Goal: Task Accomplishment & Management: Manage account settings

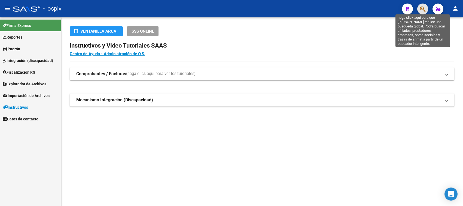
click at [422, 8] on icon "button" at bounding box center [422, 9] width 5 height 6
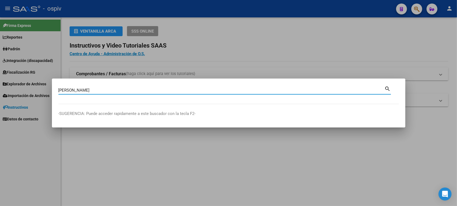
type input "[PERSON_NAME]"
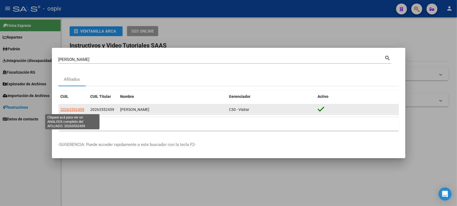
click at [68, 111] on span "20263552459" at bounding box center [73, 109] width 24 height 4
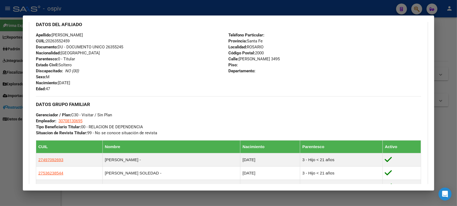
scroll to position [204, 0]
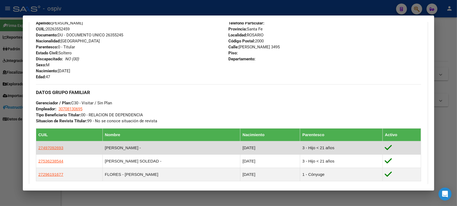
click at [45, 150] on app-link-go-to "27497092693" at bounding box center [50, 148] width 25 height 6
click at [46, 149] on span "27497092693" at bounding box center [50, 148] width 25 height 5
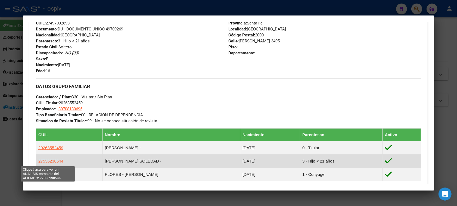
click at [50, 164] on span "27536238544" at bounding box center [50, 161] width 25 height 5
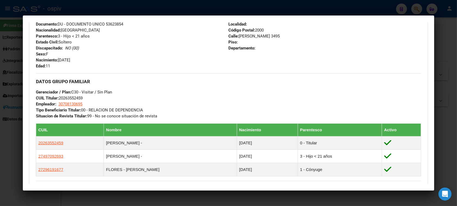
scroll to position [238, 0]
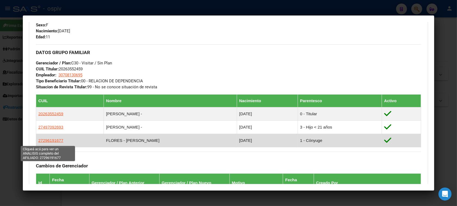
click at [55, 140] on span "27296191677" at bounding box center [50, 140] width 25 height 5
type textarea "27296191677"
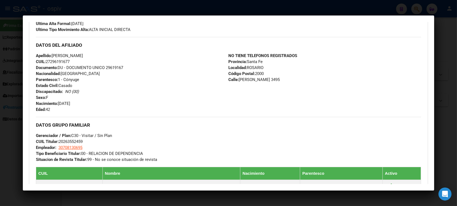
scroll to position [306, 0]
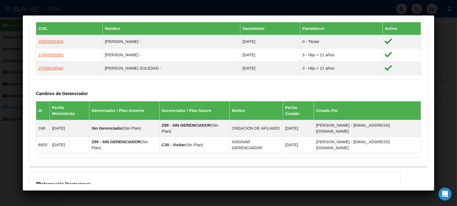
click at [444, 80] on div at bounding box center [228, 103] width 457 height 206
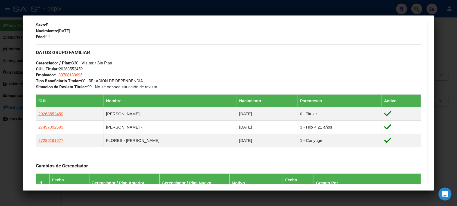
click at [417, 6] on div at bounding box center [228, 103] width 457 height 206
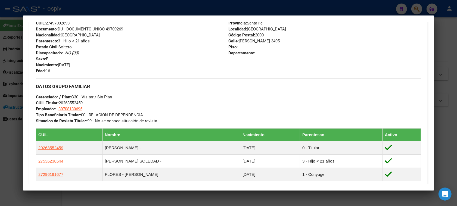
click at [416, 11] on div at bounding box center [228, 103] width 457 height 206
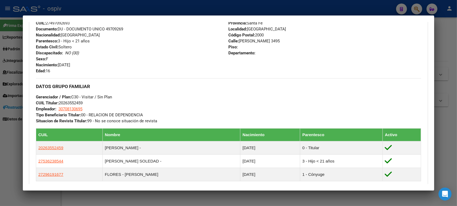
click at [416, 11] on div at bounding box center [228, 103] width 457 height 206
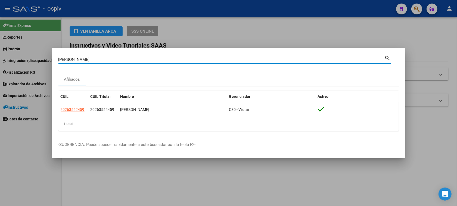
drag, startPoint x: 104, startPoint y: 61, endPoint x: 0, endPoint y: 53, distance: 104.3
click at [0, 53] on div "[PERSON_NAME] (apellido, dni, cuil, [PERSON_NAME], cuit, obra social) search Af…" at bounding box center [228, 103] width 457 height 206
paste input "16971572"
type input "16971572"
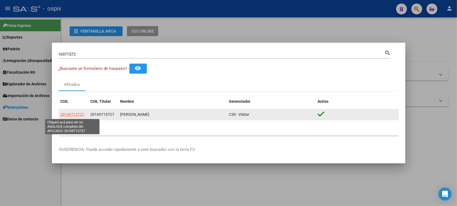
click at [75, 114] on span "20169715727" at bounding box center [73, 114] width 24 height 4
type textarea "20169715727"
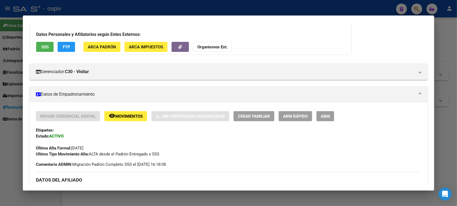
scroll to position [0, 0]
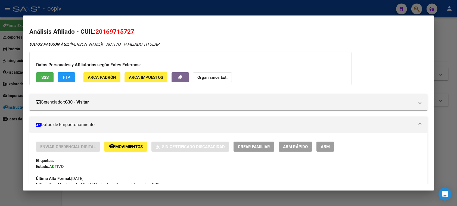
click at [414, 8] on div at bounding box center [228, 103] width 457 height 206
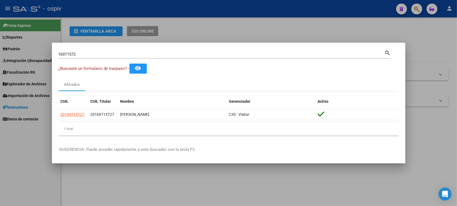
drag, startPoint x: 97, startPoint y: 57, endPoint x: 0, endPoint y: 14, distance: 106.5
click at [0, 14] on div "16971572 Buscar (apellido, dni, cuil, nro traspaso, cuit, obra social) search ¿…" at bounding box center [228, 103] width 457 height 206
click at [77, 63] on div "16971572 Buscar (apellido, dni, cuil, [PERSON_NAME], cuit, obra social) search" at bounding box center [225, 56] width 333 height 14
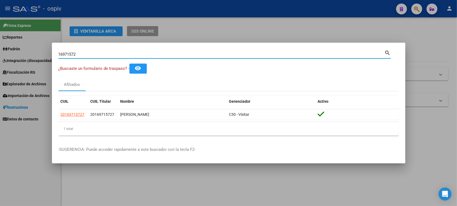
drag, startPoint x: 81, startPoint y: 54, endPoint x: 14, endPoint y: 45, distance: 67.0
click at [14, 45] on div "16971572 Buscar (apellido, dni, cuil, nro traspaso, cuit, obra social) search ¿…" at bounding box center [228, 103] width 457 height 206
type input "37749352"
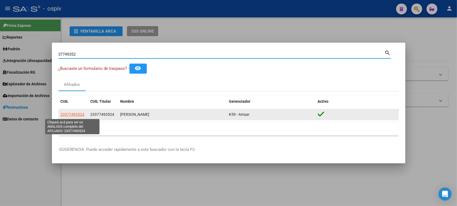
click at [70, 114] on span "23377493524" at bounding box center [73, 114] width 24 height 4
type textarea "23377493524"
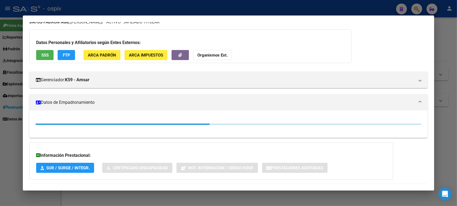
scroll to position [47, 0]
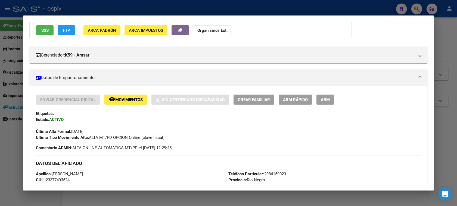
click at [3, 134] on div at bounding box center [228, 103] width 457 height 206
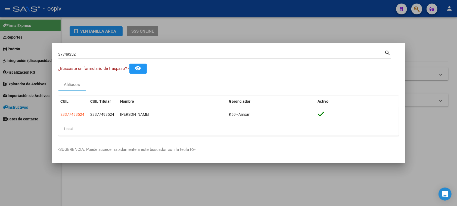
drag, startPoint x: 0, startPoint y: 180, endPoint x: 0, endPoint y: 177, distance: 3.0
click at [0, 179] on div at bounding box center [228, 103] width 457 height 206
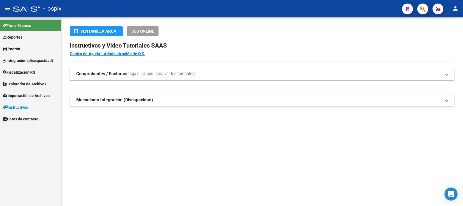
click at [18, 48] on span "Padrón" at bounding box center [11, 49] width 17 height 6
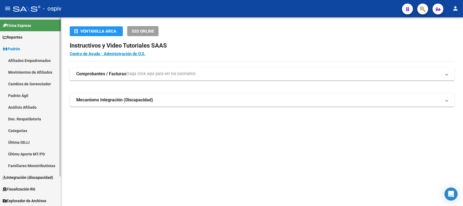
click at [22, 131] on link "Categorías" at bounding box center [30, 131] width 61 height 12
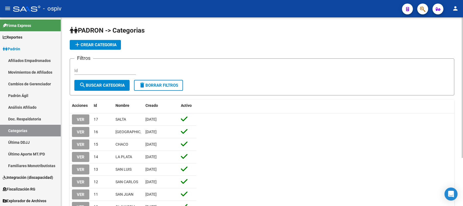
click at [92, 40] on button "add Crear Categoria" at bounding box center [95, 45] width 51 height 10
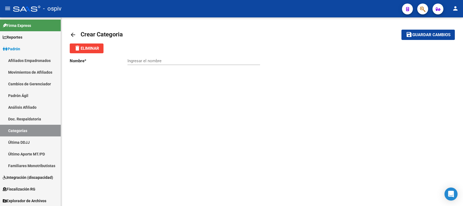
click at [139, 64] on div "Ingresar el nombre" at bounding box center [193, 59] width 133 height 12
type input "r"
type input "RIO NEGRO"
click at [437, 35] on span "Guardar cambios" at bounding box center [431, 35] width 38 height 5
click at [433, 35] on span "Guardar cambios" at bounding box center [431, 35] width 38 height 5
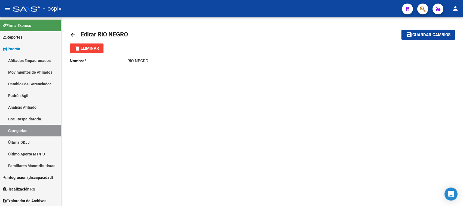
click at [425, 8] on button "button" at bounding box center [422, 9] width 11 height 11
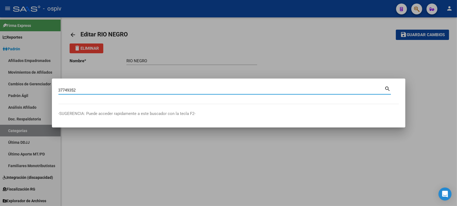
type input "37749352"
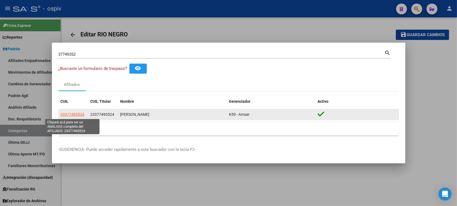
click at [72, 117] on span "23377493524" at bounding box center [73, 114] width 24 height 4
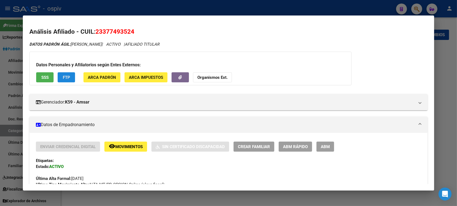
click at [66, 79] on span "FTP" at bounding box center [66, 77] width 7 height 5
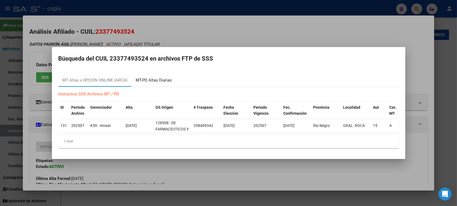
click at [147, 77] on div "MT-PD Altas Diarias" at bounding box center [154, 80] width 36 height 6
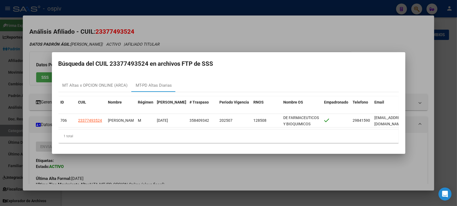
click at [201, 42] on div at bounding box center [228, 103] width 457 height 206
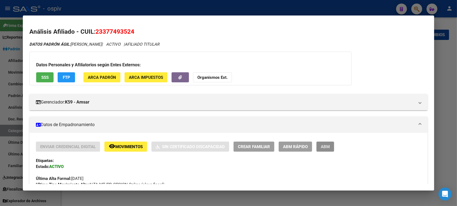
click at [321, 148] on span "ABM" at bounding box center [325, 146] width 9 height 5
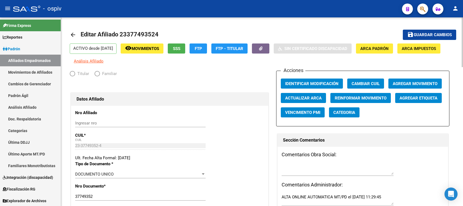
radio input "true"
type input "23-37749352-4"
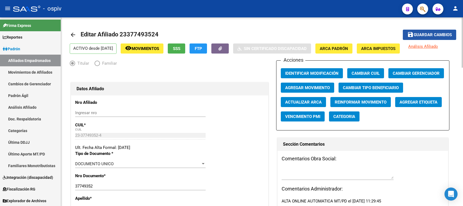
click at [432, 33] on span "Guardar cambios" at bounding box center [432, 35] width 38 height 5
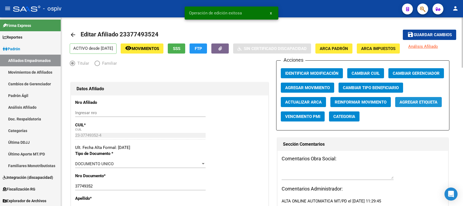
click at [419, 102] on span "Agregar Etiqueta" at bounding box center [418, 102] width 38 height 5
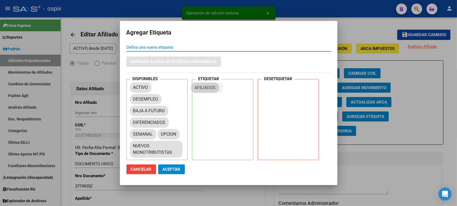
drag, startPoint x: 145, startPoint y: 106, endPoint x: 208, endPoint y: 87, distance: 66.3
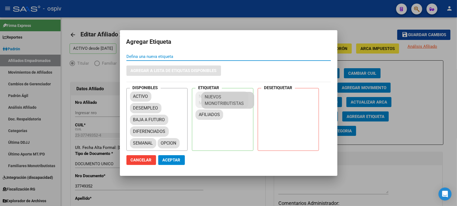
drag, startPoint x: 161, startPoint y: 150, endPoint x: 233, endPoint y: 101, distance: 87.2
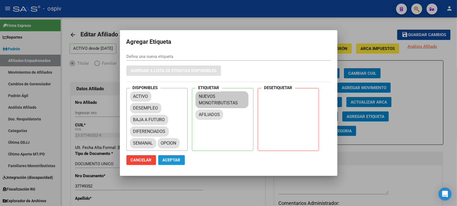
click at [167, 159] on span "Aceptar" at bounding box center [172, 160] width 18 height 5
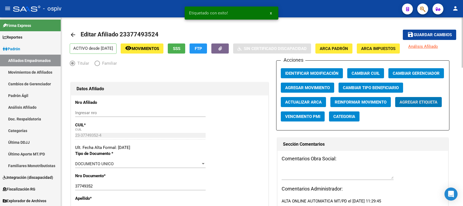
click at [347, 115] on span "Categoria" at bounding box center [344, 116] width 22 height 5
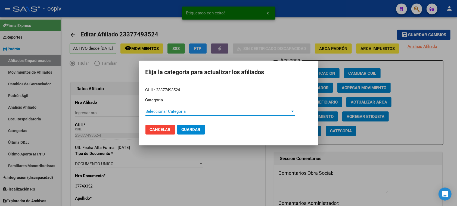
click at [154, 111] on span "Seleccionar Categoria" at bounding box center [218, 111] width 145 height 5
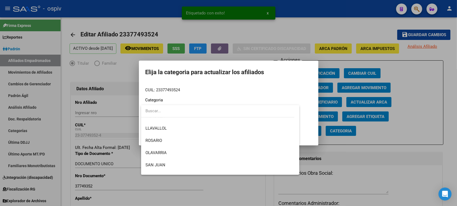
scroll to position [175, 0]
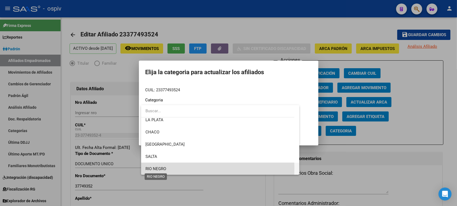
click at [154, 168] on span "RIO NEGRO" at bounding box center [156, 169] width 21 height 5
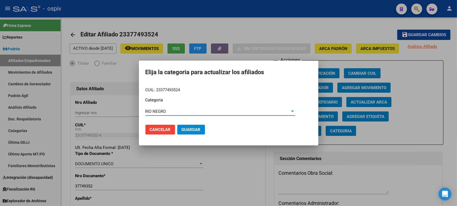
click at [189, 131] on span "Guardar" at bounding box center [191, 129] width 19 height 5
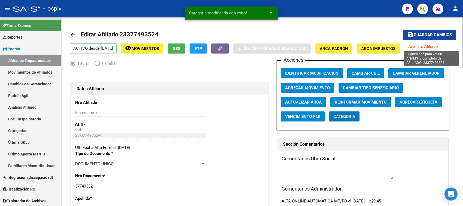
click at [426, 45] on span "Análisis Afiliado" at bounding box center [423, 46] width 30 height 5
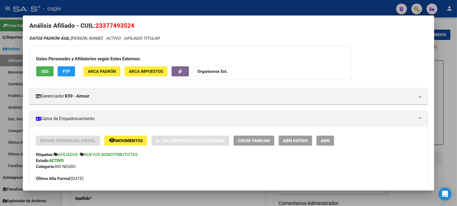
scroll to position [0, 0]
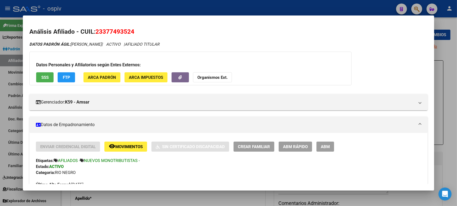
click at [416, 7] on div at bounding box center [228, 103] width 457 height 206
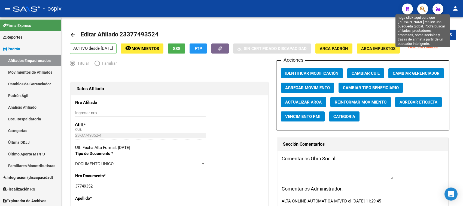
click at [422, 8] on icon "button" at bounding box center [422, 9] width 5 height 6
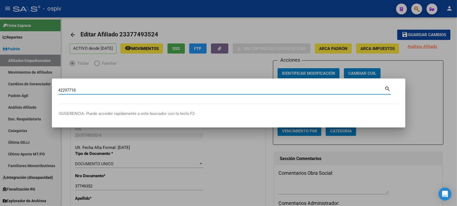
type input "42297718"
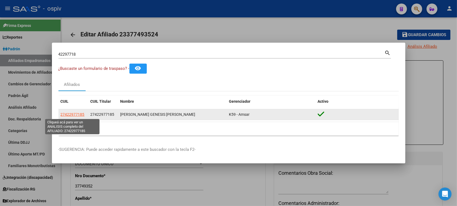
click at [71, 113] on span "27422977185" at bounding box center [73, 114] width 24 height 4
type textarea "27422977185"
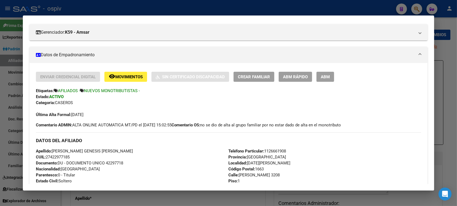
scroll to position [63, 0]
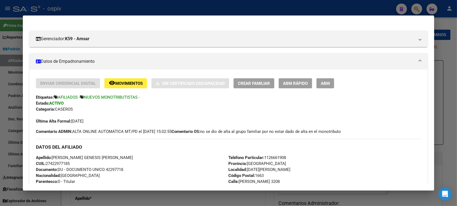
click at [133, 85] on span "Movimientos" at bounding box center [128, 83] width 27 height 5
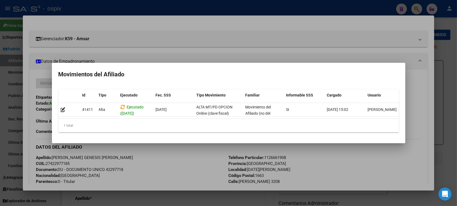
click at [0, 111] on div at bounding box center [228, 103] width 457 height 206
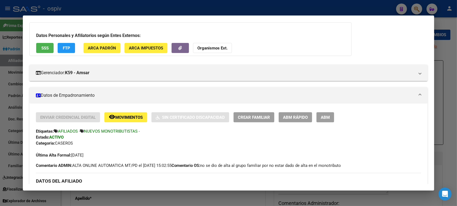
scroll to position [0, 0]
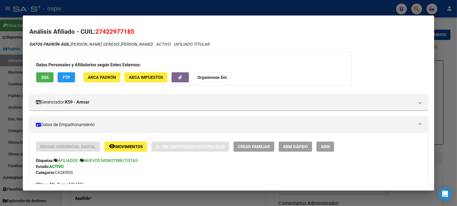
drag, startPoint x: 420, startPoint y: 8, endPoint x: 353, endPoint y: 23, distance: 68.3
click at [418, 8] on div at bounding box center [228, 103] width 457 height 206
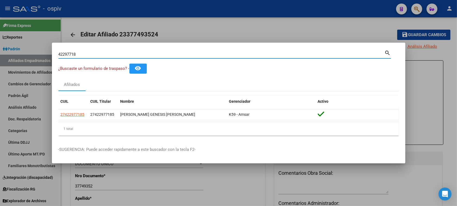
drag, startPoint x: 77, startPoint y: 54, endPoint x: 12, endPoint y: 53, distance: 65.1
click at [12, 53] on div "42297718 Buscar (apellido, dni, cuil, nro traspaso, cuit, obra social) search ¿…" at bounding box center [228, 103] width 457 height 206
type input "35363799"
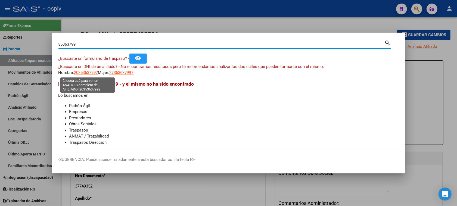
click at [86, 72] on span "20353637992" at bounding box center [86, 72] width 24 height 5
type textarea "20353637992"
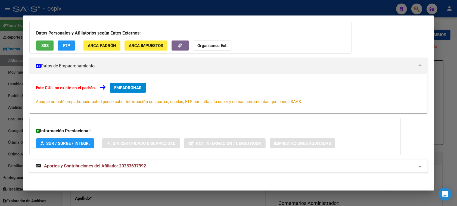
scroll to position [40, 0]
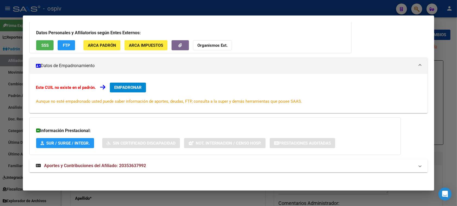
click at [130, 164] on span "Aportes y Contribuciones del Afiliado: 20353637992" at bounding box center [95, 165] width 102 height 5
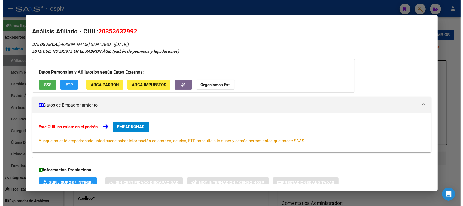
scroll to position [0, 0]
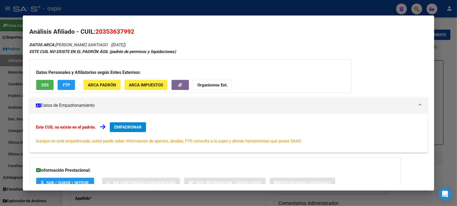
click at [63, 83] on span "FTP" at bounding box center [66, 85] width 7 height 5
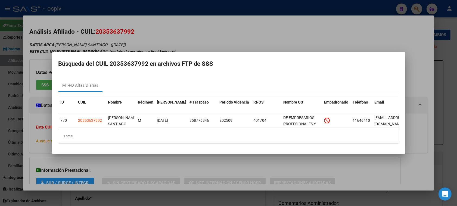
drag, startPoint x: 159, startPoint y: 126, endPoint x: 202, endPoint y: 127, distance: 43.0
click at [201, 126] on datatable-body "770 20353637992 [PERSON_NAME] SANTIAGO M [DATE] 358776846 202509 401704 DE EMPR…" at bounding box center [229, 122] width 341 height 16
click at [288, 35] on div at bounding box center [228, 103] width 457 height 206
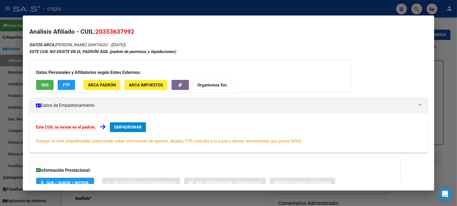
click at [451, 44] on div at bounding box center [228, 103] width 457 height 206
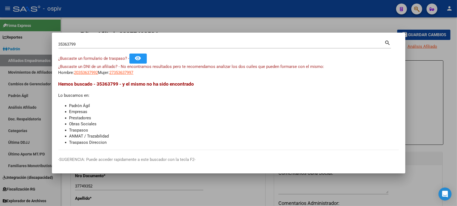
click at [442, 111] on div at bounding box center [228, 103] width 457 height 206
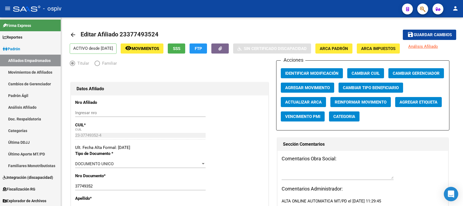
click at [447, 199] on div "Open Intercom Messenger" at bounding box center [451, 194] width 14 height 14
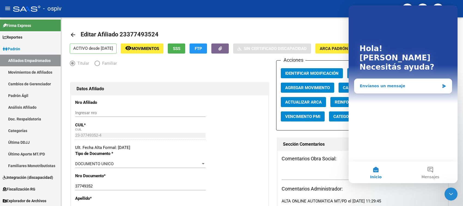
click at [393, 81] on div "Envíanos un mensaje" at bounding box center [402, 86] width 97 height 14
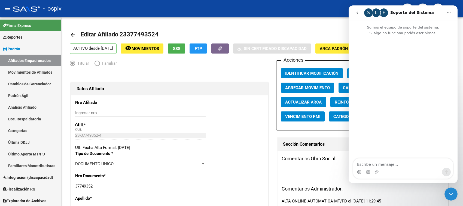
click at [394, 163] on textarea "Escribe un mensaje..." at bounding box center [403, 163] width 100 height 9
type textarea "buen dia"
click at [386, 163] on textarea "Escribe un mensaje..." at bounding box center [403, 163] width 100 height 9
click at [379, 164] on textarea "Escribe un mensaje..." at bounding box center [403, 163] width 100 height 9
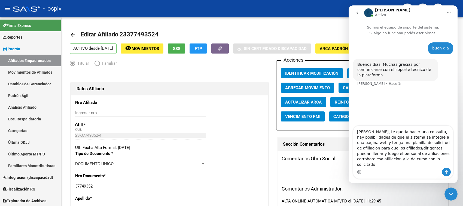
type textarea "[PERSON_NAME], te queria hacer una consulta, hay posibilidades de que el sistem…"
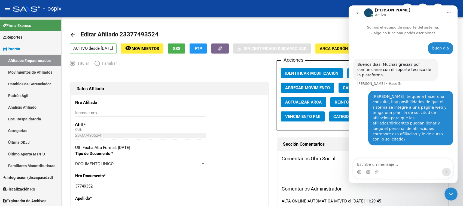
click at [399, 163] on textarea "Escribe un mensaje..." at bounding box center [403, 163] width 100 height 9
drag, startPoint x: 325, startPoint y: 20, endPoint x: 324, endPoint y: 24, distance: 4.2
click at [355, 13] on icon "go back" at bounding box center [357, 13] width 4 height 4
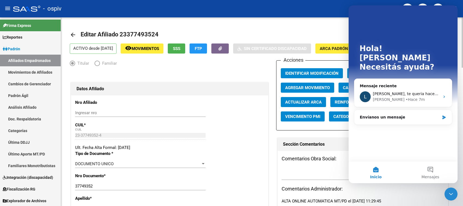
click at [317, 29] on mat-toolbar-row "arrow_back Editar Afiliado 23377493524" at bounding box center [220, 34] width 300 height 17
click at [457, 198] on div at bounding box center [450, 194] width 13 height 13
click at [451, 197] on icon "Cerrar Intercom Messenger" at bounding box center [450, 194] width 7 height 7
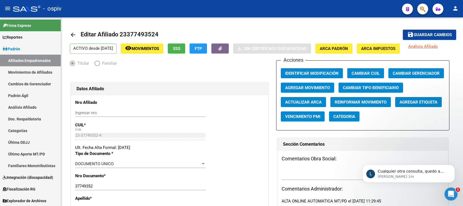
click at [425, 9] on button "button" at bounding box center [422, 9] width 11 height 11
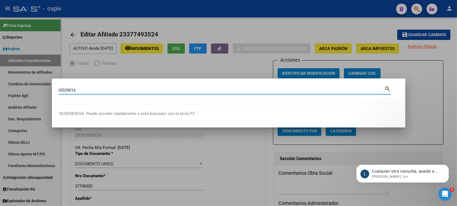
type input "35539016"
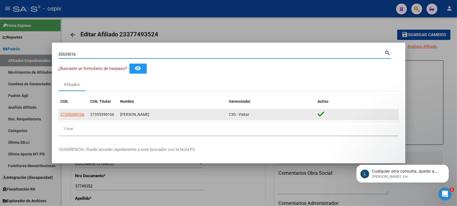
drag, startPoint x: 70, startPoint y: 118, endPoint x: 74, endPoint y: 114, distance: 5.4
click at [70, 117] on datatable-body-cell "27355390166" at bounding box center [74, 114] width 30 height 11
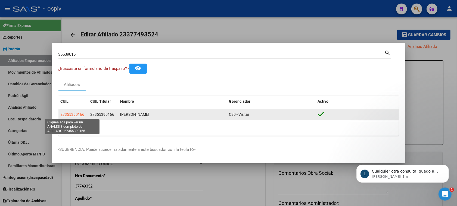
click at [74, 114] on span "27355390166" at bounding box center [73, 114] width 24 height 4
copy span "5390166"
type textarea "27355390166"
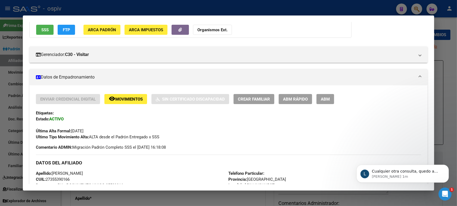
scroll to position [150, 0]
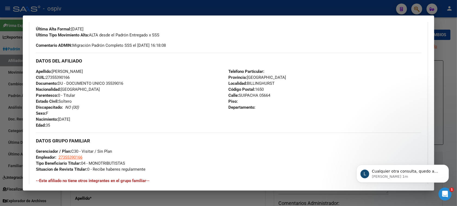
click at [445, 193] on icon "Abrir Intercom Messenger" at bounding box center [445, 194] width 4 height 4
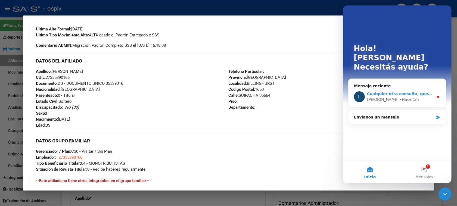
click at [425, 92] on span "Cualquier otra consulta, quedo a disposición." at bounding box center [415, 94] width 97 height 4
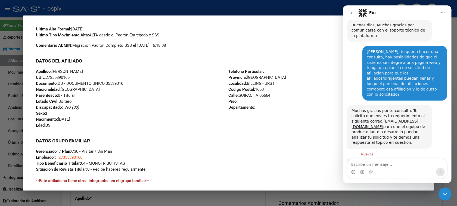
scroll to position [46, 0]
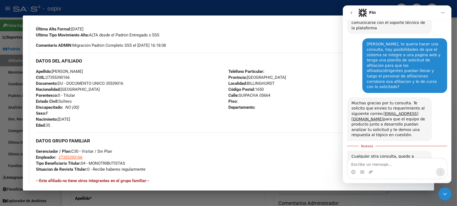
click at [377, 167] on textarea "Escribe un mensaje..." at bounding box center [398, 163] width 100 height 9
type textarea "ahí envie el correo gracias"
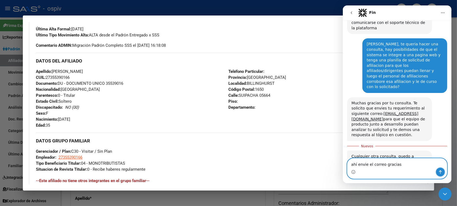
click at [437, 172] on button "Enviar un mensaje…" at bounding box center [440, 172] width 9 height 9
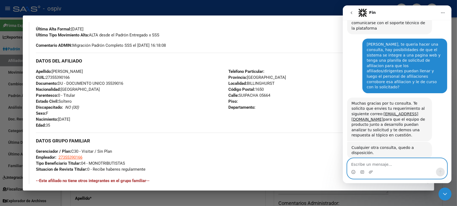
scroll to position [53, 0]
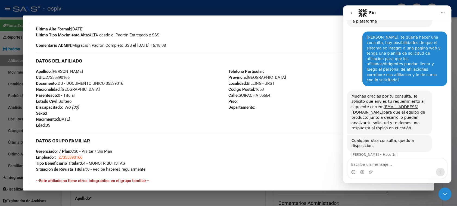
click at [444, 192] on icon "Cerrar Intercom Messenger" at bounding box center [445, 194] width 7 height 7
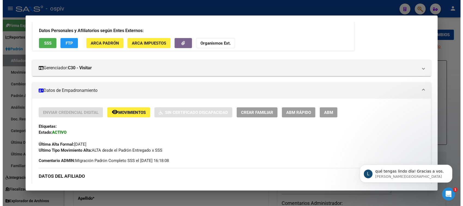
scroll to position [34, 0]
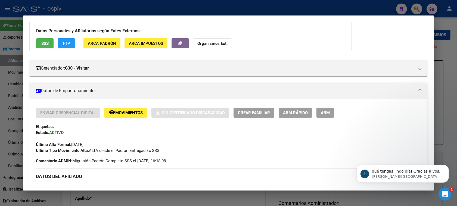
click at [327, 113] on span "ABM" at bounding box center [325, 112] width 9 height 5
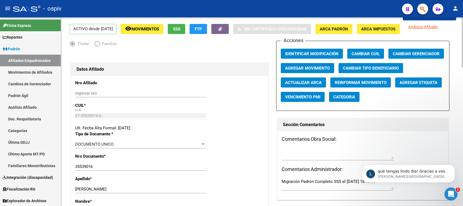
scroll to position [68, 0]
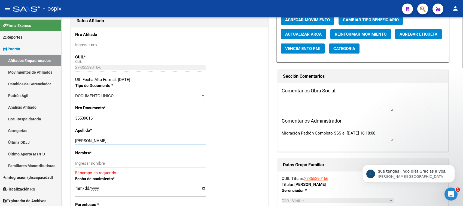
drag, startPoint x: 92, startPoint y: 142, endPoint x: 132, endPoint y: 143, distance: 40.3
click at [132, 143] on input "[PERSON_NAME]" at bounding box center [140, 141] width 130 height 5
type input "[PERSON_NAME]"
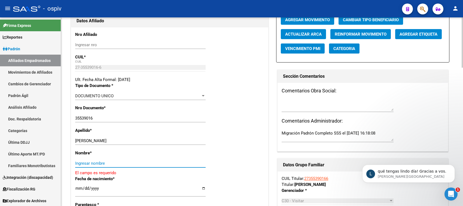
drag, startPoint x: 90, startPoint y: 164, endPoint x: 96, endPoint y: 165, distance: 6.1
click at [90, 164] on input "Ingresar nombre" at bounding box center [140, 163] width 130 height 5
paste input "[PERSON_NAME]"
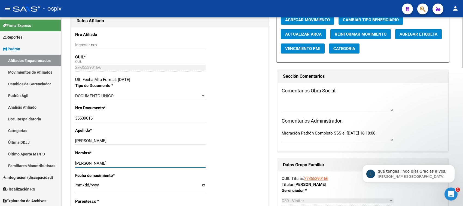
type input "[PERSON_NAME]"
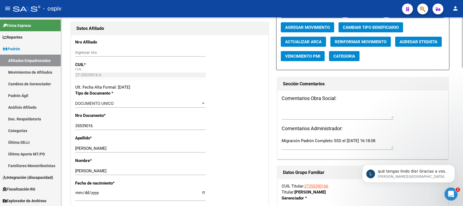
scroll to position [34, 0]
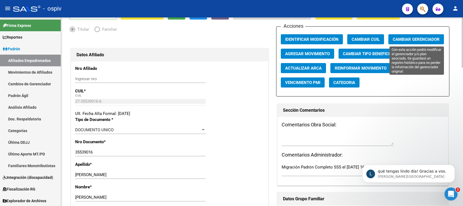
click at [423, 39] on span "Cambiar Gerenciador" at bounding box center [415, 39] width 47 height 5
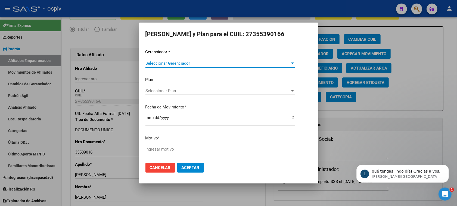
click at [185, 66] on div "Seleccionar Gerenciador Seleccionar Gerenciador" at bounding box center [221, 63] width 150 height 8
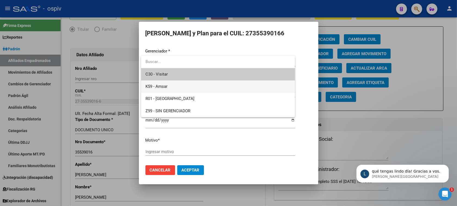
click at [170, 87] on span "K59 - Amsar" at bounding box center [218, 87] width 145 height 12
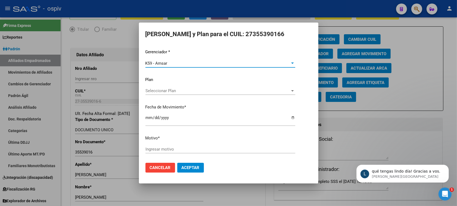
click at [156, 146] on div "Ingresar motivo" at bounding box center [221, 149] width 150 height 8
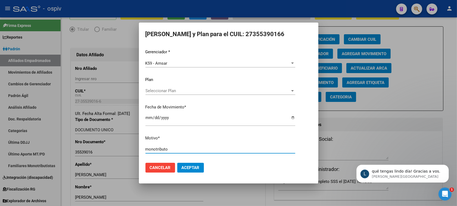
type input "monotributo"
click at [189, 165] on button "Aceptar" at bounding box center [190, 168] width 27 height 10
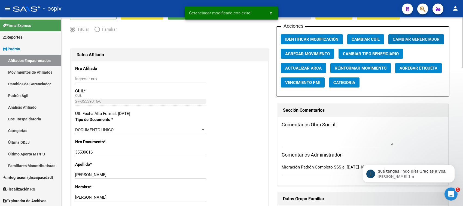
click at [426, 68] on span "Agregar Etiqueta" at bounding box center [418, 68] width 38 height 5
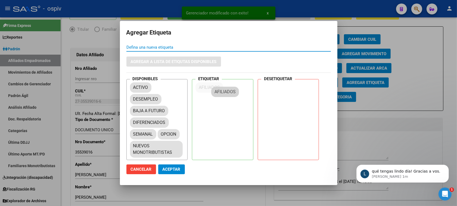
drag, startPoint x: 145, startPoint y: 106, endPoint x: 233, endPoint y: 86, distance: 90.1
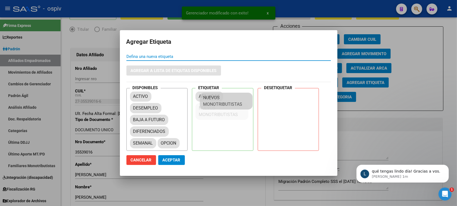
drag, startPoint x: 154, startPoint y: 147, endPoint x: 223, endPoint y: 99, distance: 84.4
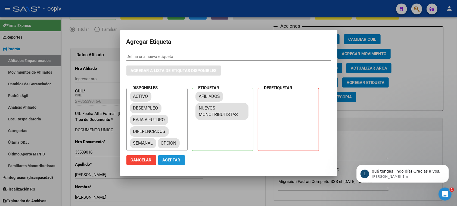
click at [174, 160] on span "Aceptar" at bounding box center [172, 160] width 18 height 5
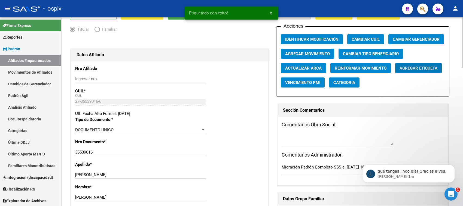
click at [338, 83] on span "Categoria" at bounding box center [344, 82] width 22 height 5
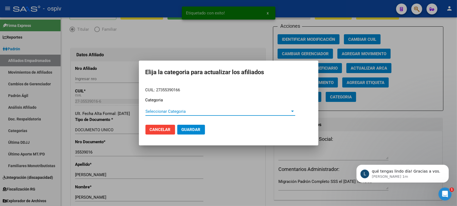
click at [157, 112] on span "Seleccionar Categoria" at bounding box center [218, 111] width 145 height 5
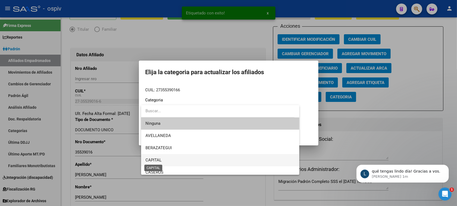
click at [155, 160] on span "CAPITAL" at bounding box center [154, 160] width 16 height 5
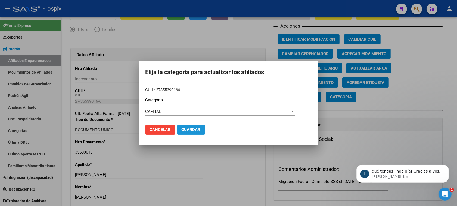
click at [189, 127] on span "Guardar" at bounding box center [191, 129] width 19 height 5
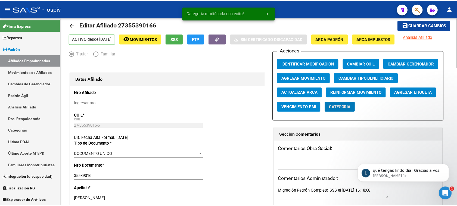
scroll to position [0, 0]
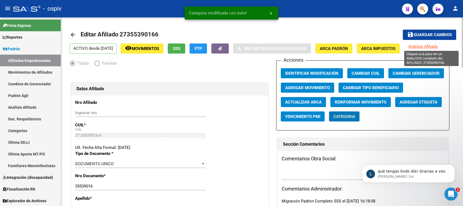
click at [424, 44] on span "Análisis Afiliado" at bounding box center [423, 46] width 30 height 5
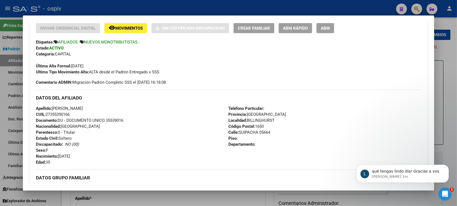
scroll to position [102, 0]
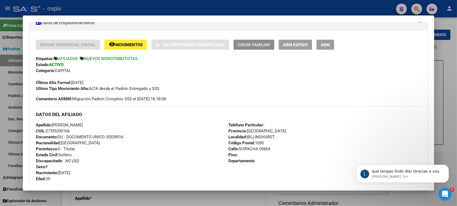
click at [256, 45] on span "Crear Familiar" at bounding box center [254, 44] width 32 height 5
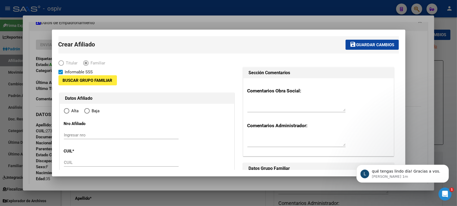
type input "27-35539016-6"
type input "BILLINGHURST"
type input "1650"
type input "SUIPACHA"
type input "05664"
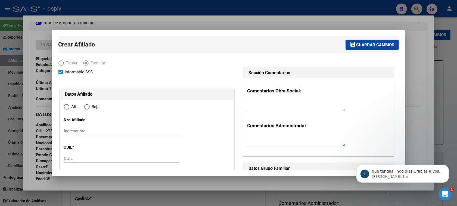
radio input "true"
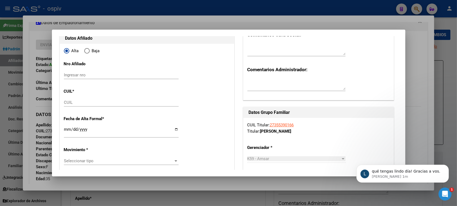
scroll to position [68, 0]
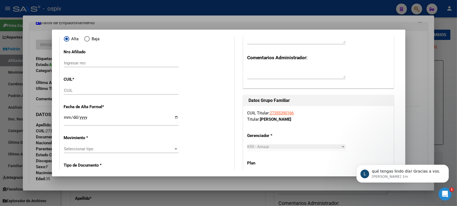
type input "27-35539016-6"
click at [76, 93] on input "CUIL" at bounding box center [121, 90] width 115 height 5
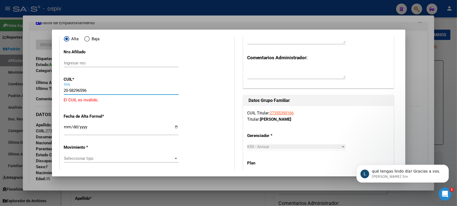
type input "20-58296596-0"
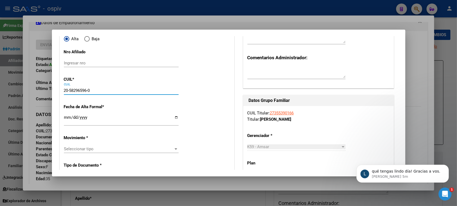
type input "58296596"
type input "[PERSON_NAME]"
type input "[DATE]"
type input "BILLINGHURST"
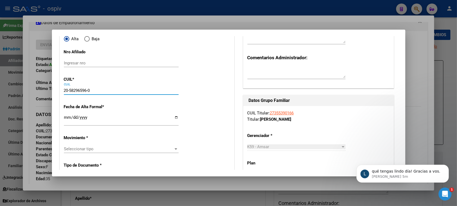
type input "SAN [PERSON_NAME]"
type input "6054"
type input "20-58296596-0"
click at [66, 116] on input "Ingresar fecha" at bounding box center [121, 119] width 115 height 9
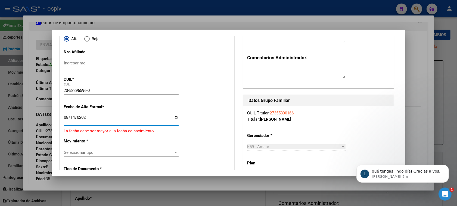
type input "[DATE]"
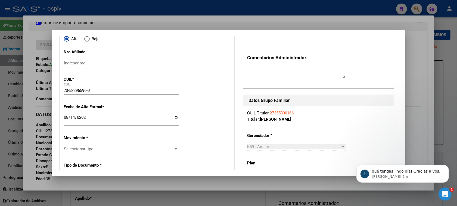
click at [75, 146] on div "Seleccionar tipo Seleccionar tipo" at bounding box center [121, 149] width 115 height 8
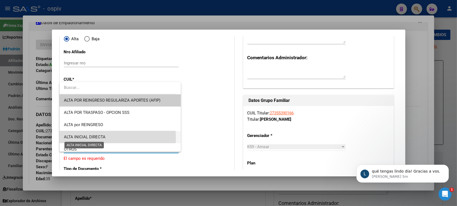
click at [87, 138] on span "ALTA INICIAL DIRECTA" at bounding box center [85, 137] width 42 height 5
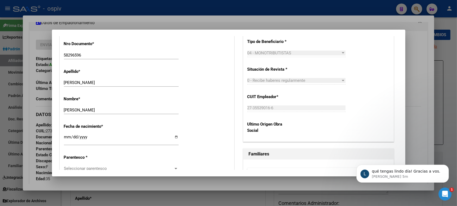
scroll to position [238, 0]
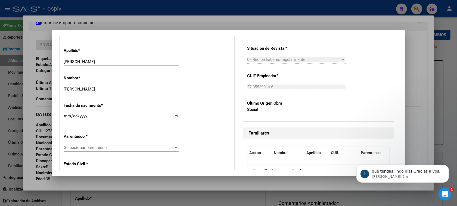
click at [67, 148] on span "Seleccionar parentesco" at bounding box center [119, 147] width 110 height 5
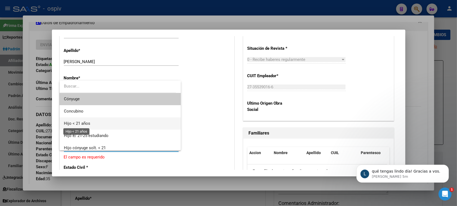
drag, startPoint x: 73, startPoint y: 123, endPoint x: 116, endPoint y: 123, distance: 43.8
click at [73, 123] on span "Hijo < 21 años" at bounding box center [77, 123] width 26 height 5
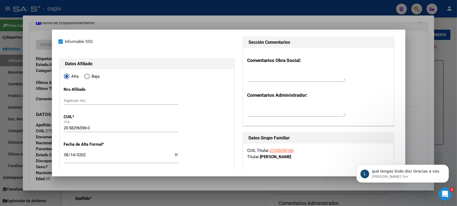
scroll to position [0, 0]
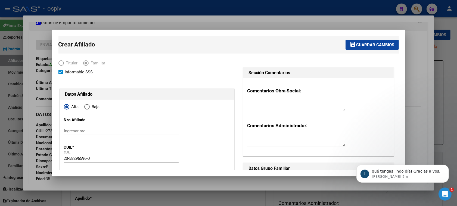
drag, startPoint x: 376, startPoint y: 51, endPoint x: 374, endPoint y: 45, distance: 6.7
click at [376, 50] on mat-toolbar-row "save Guardar cambios" at bounding box center [303, 44] width 190 height 17
click at [374, 45] on span "Guardar cambios" at bounding box center [376, 44] width 38 height 5
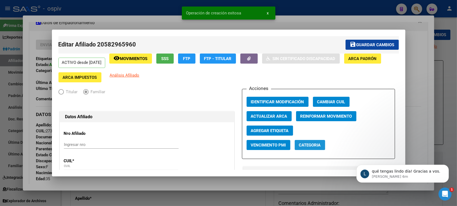
click at [316, 144] on span "Categoria" at bounding box center [310, 145] width 22 height 5
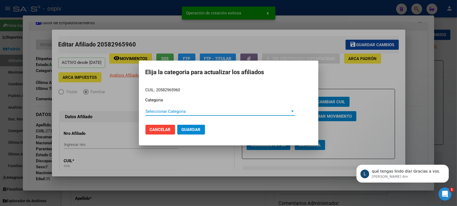
click at [174, 116] on div "Seleccionar Categoria Seleccionar Categoria" at bounding box center [221, 113] width 150 height 13
click at [174, 112] on span "Seleccionar Categoria" at bounding box center [218, 111] width 145 height 5
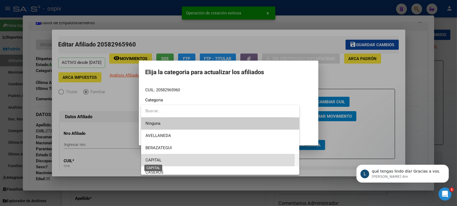
click at [154, 158] on span "CAPITAL" at bounding box center [154, 160] width 16 height 5
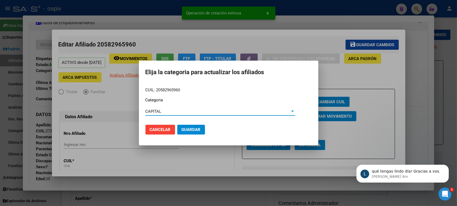
click at [194, 132] on span "Guardar" at bounding box center [191, 129] width 19 height 5
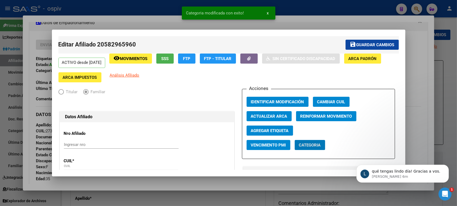
click at [268, 132] on span "Agregar Etiqueta" at bounding box center [270, 130] width 38 height 5
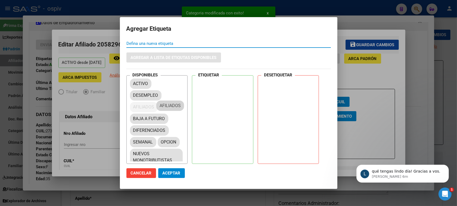
drag, startPoint x: 144, startPoint y: 109, endPoint x: 225, endPoint y: 95, distance: 82.0
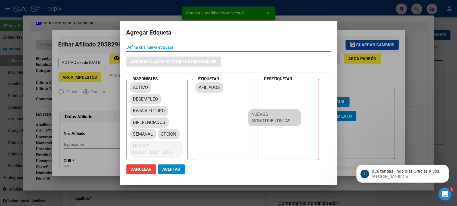
drag, startPoint x: 136, startPoint y: 154, endPoint x: 248, endPoint y: 112, distance: 120.2
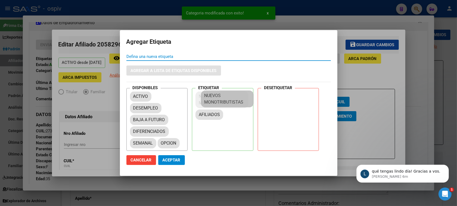
drag, startPoint x: 180, startPoint y: 147, endPoint x: 229, endPoint y: 101, distance: 67.4
click at [229, 102] on mat-chip "NUEVOS MONOTRIBUTISTAS" at bounding box center [222, 99] width 53 height 17
click at [170, 162] on span "Aceptar" at bounding box center [172, 160] width 18 height 5
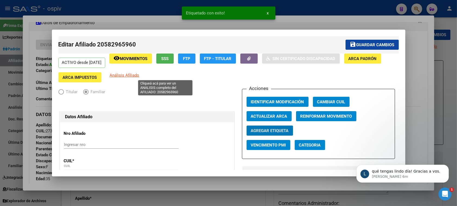
click at [140, 76] on span "Análisis Afiliado" at bounding box center [125, 75] width 30 height 5
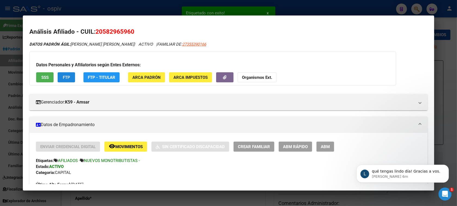
click at [63, 75] on span "FTP" at bounding box center [66, 77] width 7 height 5
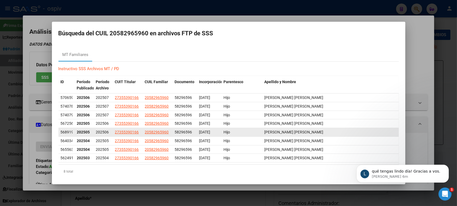
scroll to position [5, 0]
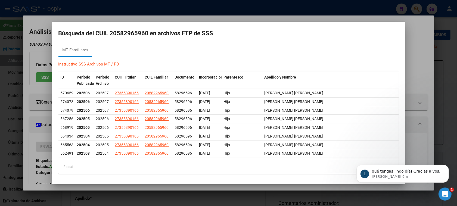
click at [38, 51] on div at bounding box center [228, 103] width 457 height 206
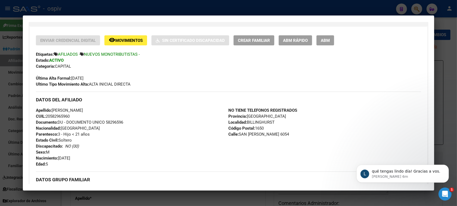
scroll to position [204, 0]
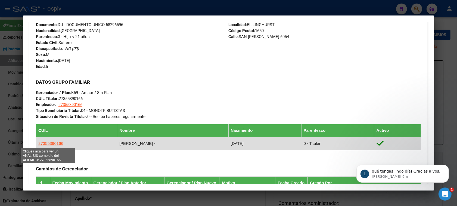
click at [55, 142] on span "27355390166" at bounding box center [50, 143] width 25 height 5
type textarea "27355390166"
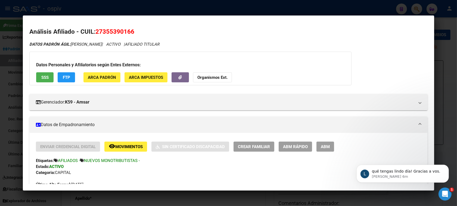
click at [66, 78] on span "FTP" at bounding box center [66, 77] width 7 height 5
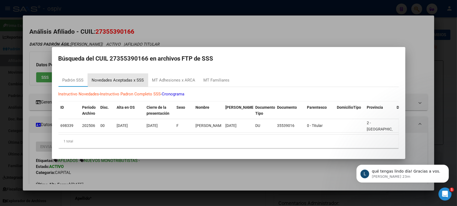
click at [112, 77] on div "Novedades Aceptadas x SSS" at bounding box center [118, 80] width 52 height 6
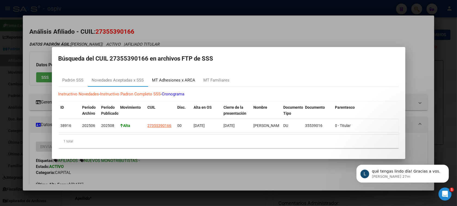
click at [162, 77] on div "MT Adhesiones x ARCA" at bounding box center [173, 80] width 43 height 6
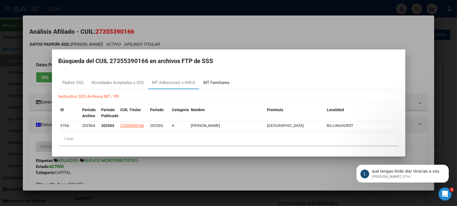
click at [208, 84] on div "MT Familiares" at bounding box center [217, 83] width 26 height 6
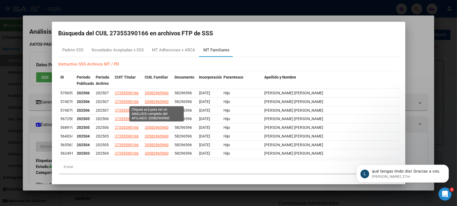
scroll to position [5, 0]
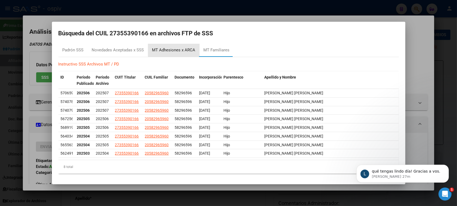
click at [181, 50] on div "MT Adhesiones x ARCA" at bounding box center [173, 50] width 43 height 6
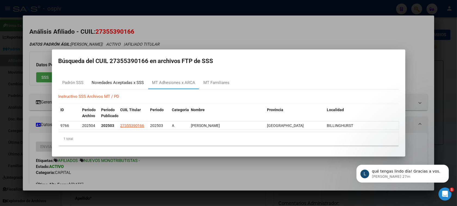
click at [117, 84] on div "Novedades Aceptadas x SSS" at bounding box center [118, 83] width 52 height 6
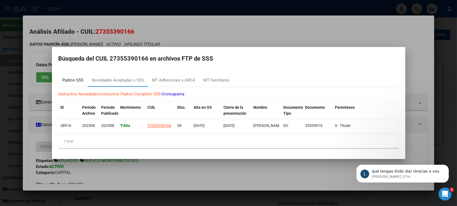
click at [76, 77] on div "Padrón SSS" at bounding box center [73, 80] width 21 height 6
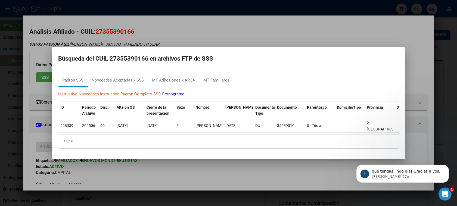
click at [193, 32] on div at bounding box center [228, 103] width 457 height 206
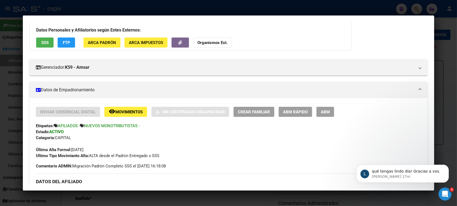
scroll to position [102, 0]
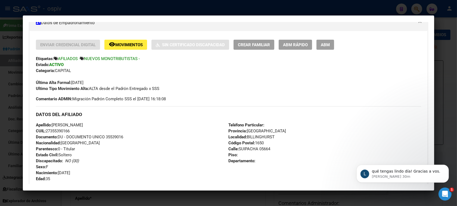
click at [417, 4] on div at bounding box center [228, 103] width 457 height 206
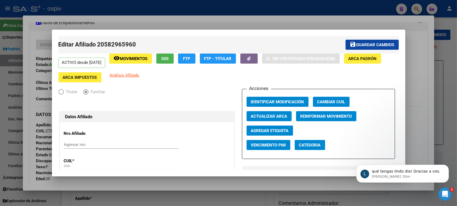
click at [417, 6] on div at bounding box center [228, 103] width 457 height 206
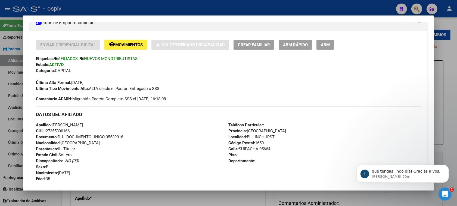
click at [417, 6] on div at bounding box center [228, 103] width 457 height 206
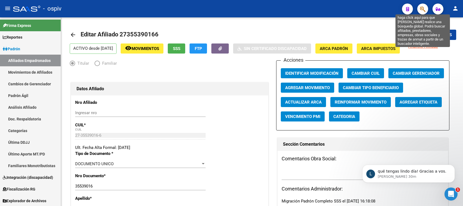
click at [421, 8] on icon "button" at bounding box center [422, 9] width 5 height 6
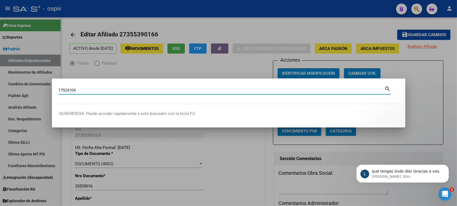
type input "17924104"
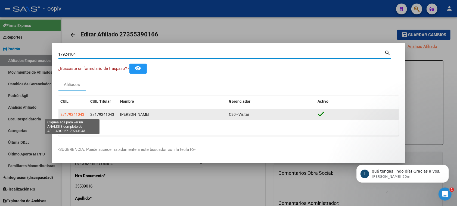
click at [69, 115] on span "27179241043" at bounding box center [73, 114] width 24 height 4
type textarea "27179241043"
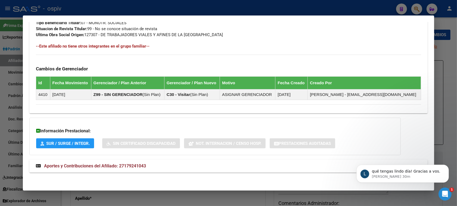
scroll to position [291, 0]
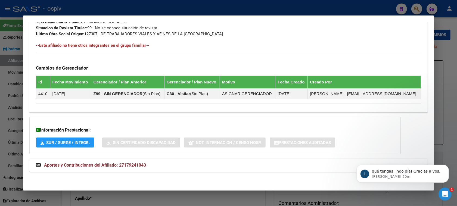
click at [99, 167] on span "Aportes y Contribuciones del Afiliado: 27179241043" at bounding box center [95, 165] width 102 height 5
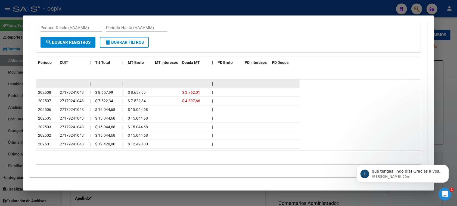
scroll to position [510, 0]
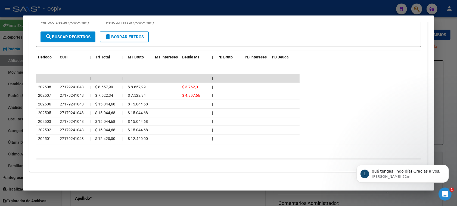
click at [419, 7] on div at bounding box center [228, 103] width 457 height 206
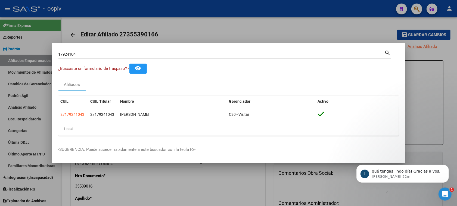
drag, startPoint x: 80, startPoint y: 57, endPoint x: 21, endPoint y: 54, distance: 59.4
click at [21, 54] on div "17924104 Buscar (apellido, dni, cuil, nro traspaso, cuit, obra social) search ¿…" at bounding box center [228, 103] width 457 height 206
click at [105, 60] on div "17924104 Buscar (apellido, dni, cuil, nro traspaso, cuit, obra social) search" at bounding box center [225, 56] width 333 height 14
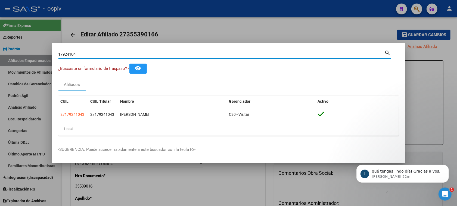
drag, startPoint x: 90, startPoint y: 56, endPoint x: 39, endPoint y: 53, distance: 50.4
click at [39, 53] on div "17924104 Buscar (apellido, dni, cuil, nro traspaso, cuit, obra social) search ¿…" at bounding box center [228, 103] width 457 height 206
type input "96381958"
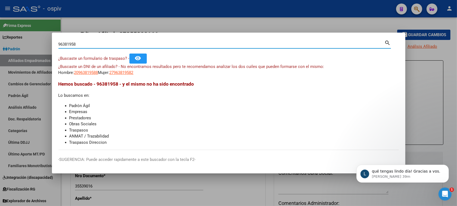
drag, startPoint x: 94, startPoint y: 44, endPoint x: 91, endPoint y: 53, distance: 9.9
click at [91, 49] on div "96381958 Buscar (apellido, dni, [PERSON_NAME], [PERSON_NAME], cuit, obra social…" at bounding box center [225, 46] width 333 height 14
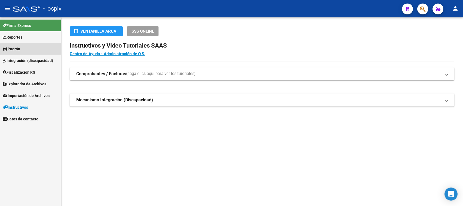
click at [20, 46] on span "Padrón" at bounding box center [11, 49] width 17 height 6
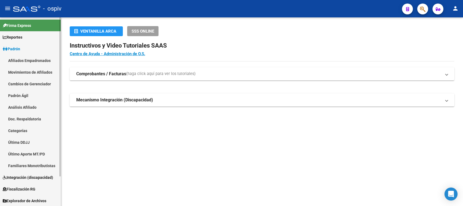
click at [24, 60] on link "Afiliados Empadronados" at bounding box center [30, 61] width 61 height 12
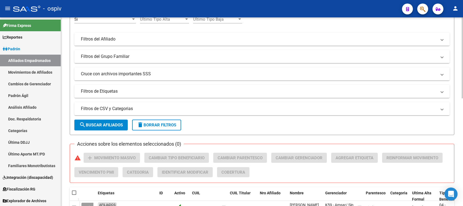
scroll to position [102, 0]
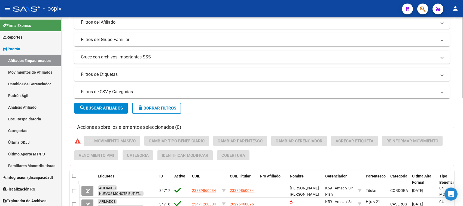
click at [111, 75] on mat-panel-title "Filtros de Etiquetas" at bounding box center [258, 75] width 355 height 6
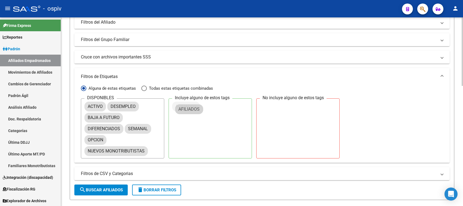
drag, startPoint x: 99, startPoint y: 116, endPoint x: 189, endPoint y: 108, distance: 91.0
click at [103, 189] on span "search Buscar Afiliados" at bounding box center [101, 190] width 44 height 5
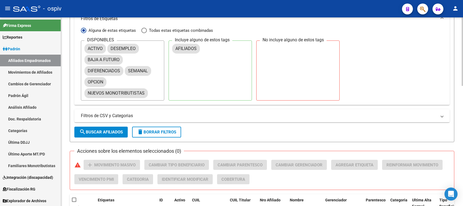
scroll to position [238, 0]
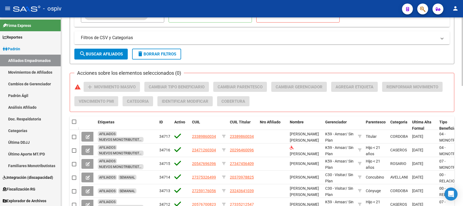
click at [74, 123] on span at bounding box center [74, 122] width 4 height 4
click at [74, 124] on input "checkbox" at bounding box center [74, 124] width 0 height 0
checkbox input "true"
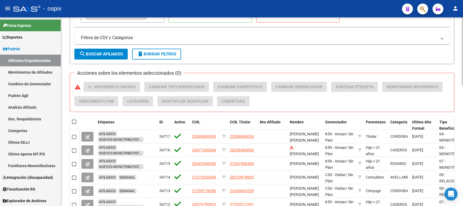
checkbox input "true"
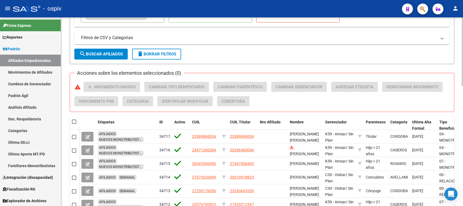
checkbox input "true"
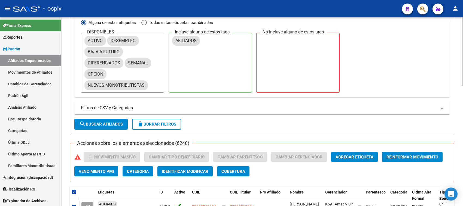
scroll to position [68, 0]
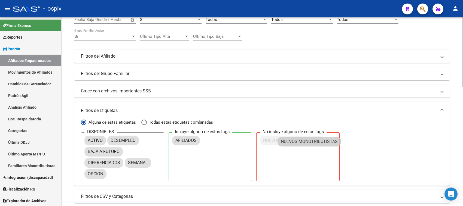
drag, startPoint x: 116, startPoint y: 188, endPoint x: 288, endPoint y: 136, distance: 179.2
drag, startPoint x: 288, startPoint y: 136, endPoint x: 293, endPoint y: 138, distance: 4.8
click at [293, 138] on mat-chip "NUEVOS MONOTRIBUTISTAS" at bounding box center [291, 141] width 63 height 10
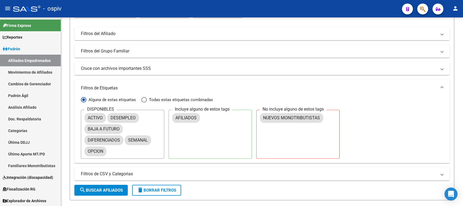
scroll to position [136, 0]
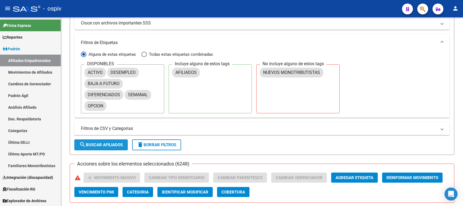
click at [113, 143] on span "search Buscar Afiliados" at bounding box center [101, 145] width 44 height 5
checkbox input "false"
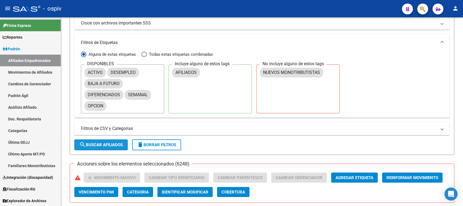
checkbox input "false"
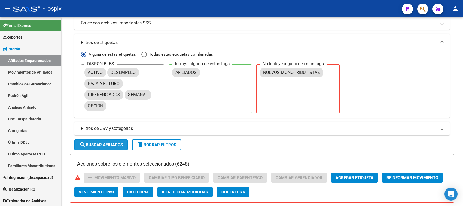
checkbox input "false"
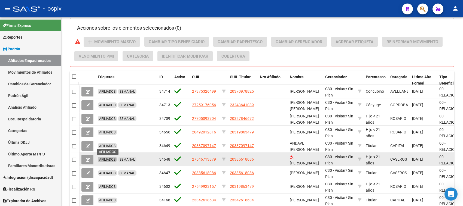
scroll to position [306, 0]
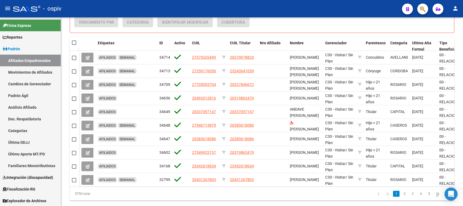
click at [74, 42] on span at bounding box center [74, 43] width 4 height 4
click at [74, 45] on input "checkbox" at bounding box center [74, 45] width 0 height 0
checkbox input "true"
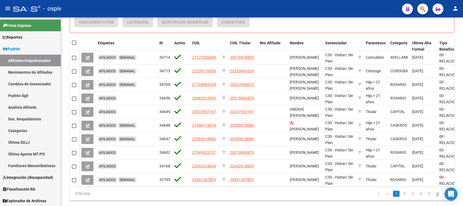
checkbox input "true"
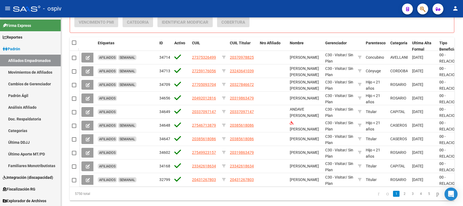
checkbox input "true"
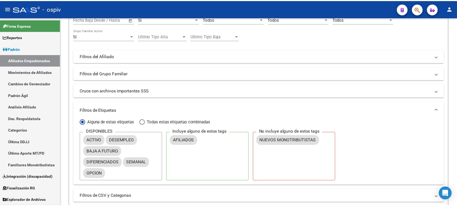
scroll to position [0, 0]
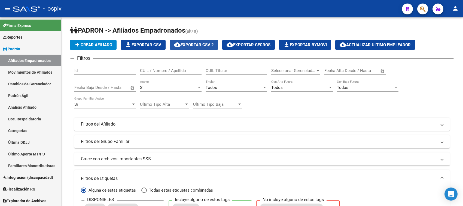
click at [207, 42] on span "cloud_download Exportar CSV 2" at bounding box center [194, 44] width 40 height 5
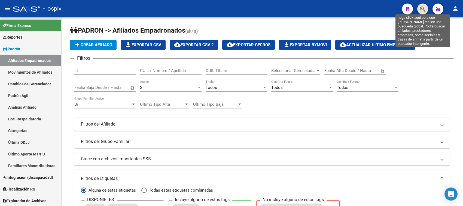
click at [424, 7] on icon "button" at bounding box center [422, 9] width 5 height 6
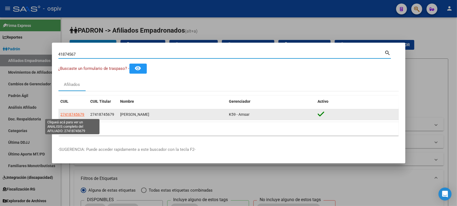
click at [75, 115] on span "27418745679" at bounding box center [73, 114] width 24 height 4
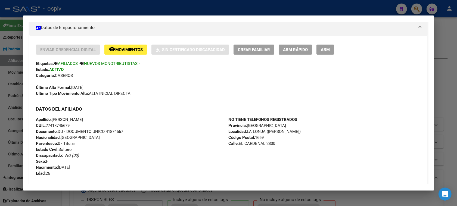
scroll to position [81, 0]
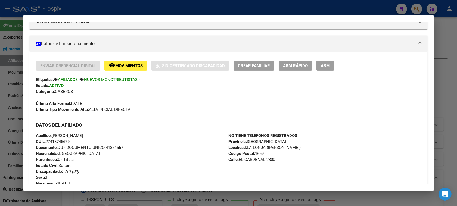
drag, startPoint x: 44, startPoint y: 140, endPoint x: 71, endPoint y: 142, distance: 26.5
click at [71, 142] on div "Apellido: ANGELINA AHUMADA CUIL: 27418745679 Documento: DU - DOCUMENTO UNICO 41…" at bounding box center [132, 163] width 193 height 60
copy span "27418745679"
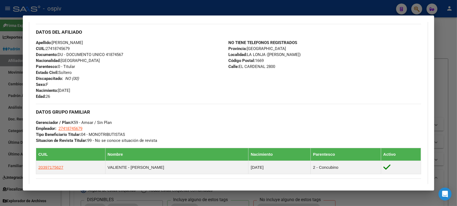
scroll to position [140, 0]
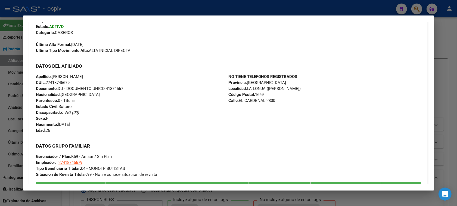
click at [417, 9] on div at bounding box center [228, 103] width 457 height 206
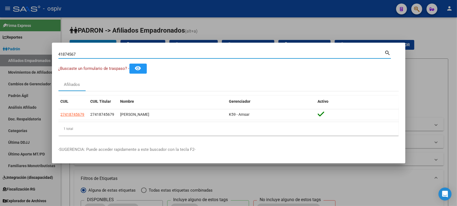
drag, startPoint x: 91, startPoint y: 56, endPoint x: 0, endPoint y: 40, distance: 92.6
click at [0, 40] on div "41874567 Buscar (apellido, dni, cuil, nro traspaso, cuit, obra social) search ¿…" at bounding box center [228, 103] width 457 height 206
type input "20207302"
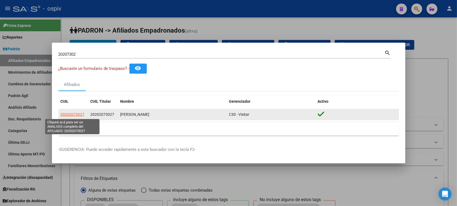
click at [70, 115] on span "20202073027" at bounding box center [73, 114] width 24 height 4
type textarea "20202073027"
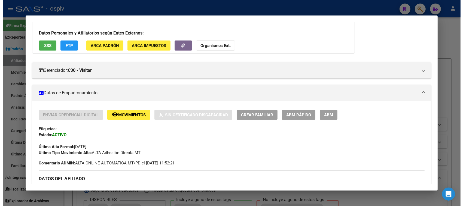
scroll to position [68, 0]
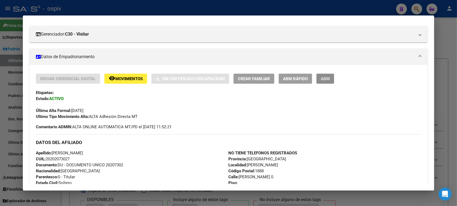
click at [329, 81] on button "ABM" at bounding box center [326, 79] width 18 height 10
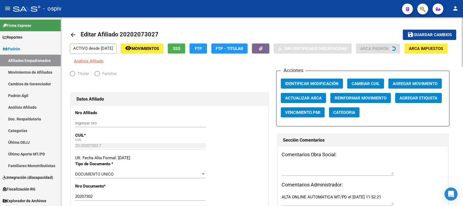
radio input "true"
type input "20-20207302-7"
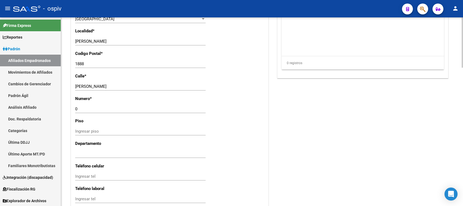
scroll to position [442, 0]
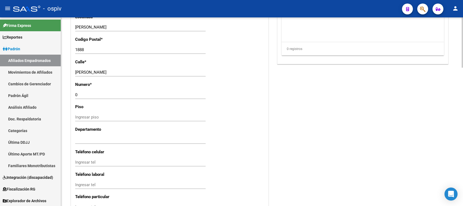
click at [102, 162] on input "Ingresar tel" at bounding box center [140, 162] width 130 height 5
type input "112260-1395"
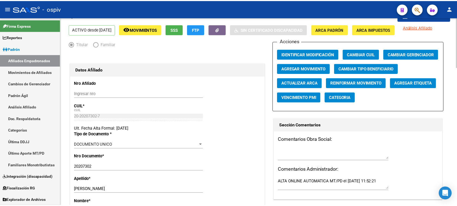
scroll to position [9, 0]
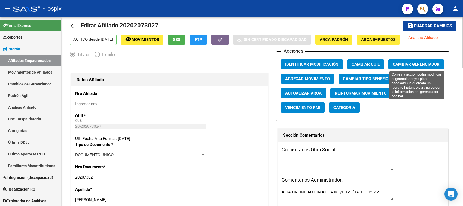
click at [420, 62] on span "Cambiar Gerenciador" at bounding box center [415, 64] width 47 height 5
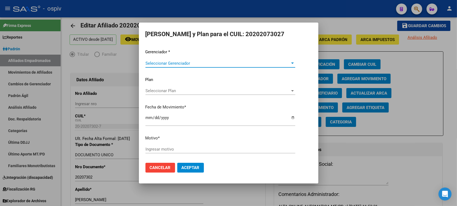
click at [171, 66] on span "Seleccionar Gerenciador" at bounding box center [218, 63] width 145 height 5
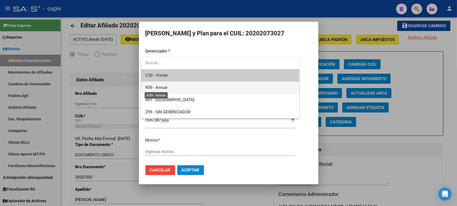
click at [162, 88] on span "K59 - Amsar" at bounding box center [157, 87] width 22 height 5
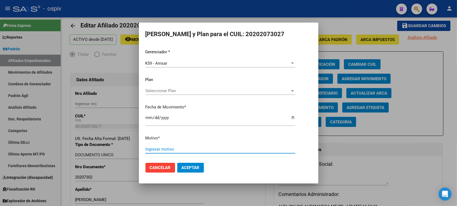
click at [162, 150] on input "Ingresar motivo" at bounding box center [221, 149] width 150 height 5
type input "monotributista"
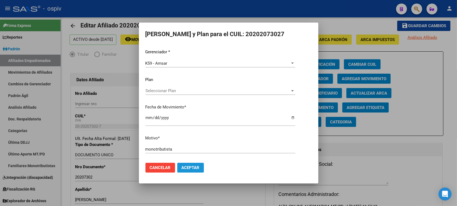
click at [189, 165] on button "Aceptar" at bounding box center [190, 168] width 27 height 10
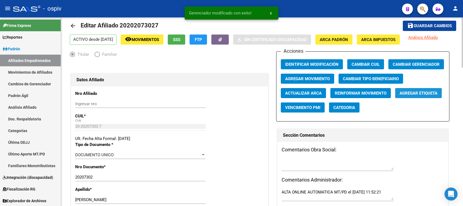
click at [410, 95] on button "Agregar Etiqueta" at bounding box center [418, 93] width 47 height 10
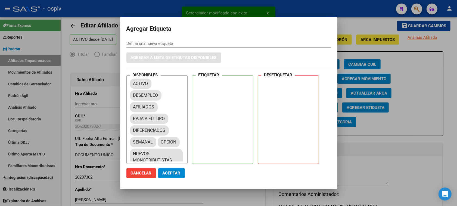
drag, startPoint x: 187, startPoint y: 96, endPoint x: 213, endPoint y: 83, distance: 28.9
click at [213, 83] on div "DISPONIBLES ACTIVO DESEMPLEO AFILIADOS BAJA A FUTURO DIFERENCIADOS SEMANAL OPCI…" at bounding box center [229, 119] width 205 height 89
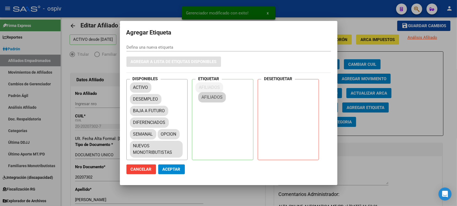
drag, startPoint x: 138, startPoint y: 107, endPoint x: 206, endPoint y: 86, distance: 70.6
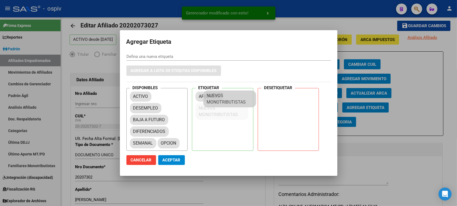
drag, startPoint x: 159, startPoint y: 150, endPoint x: 233, endPoint y: 98, distance: 90.7
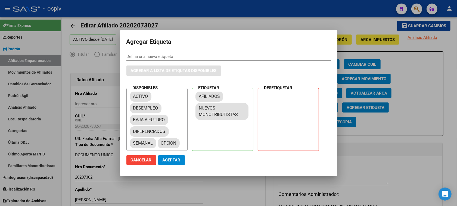
click at [169, 157] on button "Aceptar" at bounding box center [171, 160] width 27 height 10
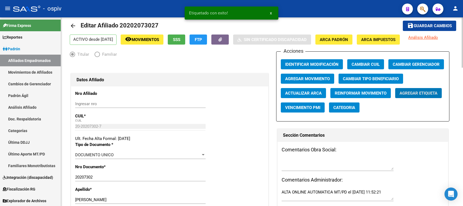
click at [338, 107] on span "Categoria" at bounding box center [344, 107] width 22 height 5
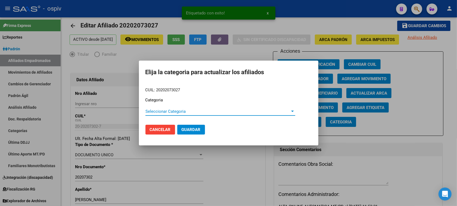
click at [158, 113] on span "Seleccionar Categoria" at bounding box center [218, 111] width 145 height 5
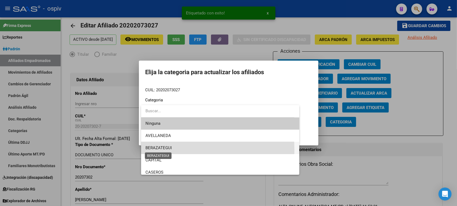
click at [159, 150] on span "BERAZATEGUI" at bounding box center [159, 148] width 26 height 5
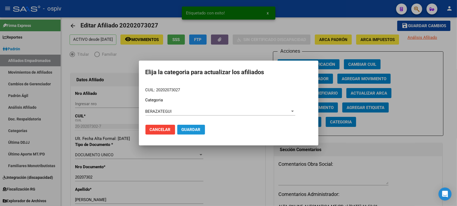
click at [186, 131] on span "Guardar" at bounding box center [191, 129] width 19 height 5
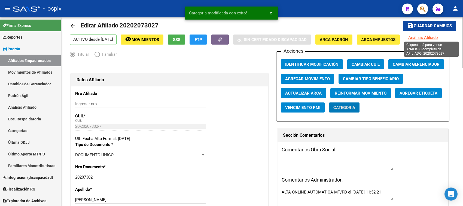
click at [433, 36] on span "Análisis Afiliado" at bounding box center [423, 37] width 30 height 5
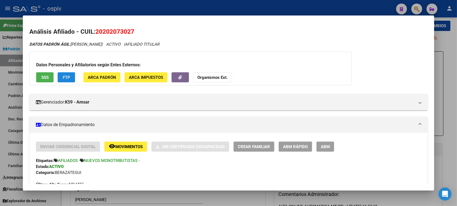
click at [68, 81] on button "FTP" at bounding box center [66, 77] width 17 height 10
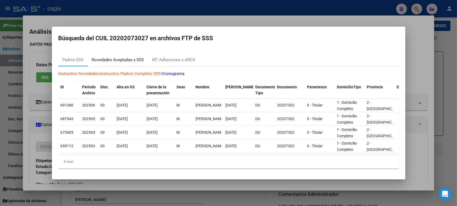
click at [134, 53] on div "Novedades Aceptadas x SSS" at bounding box center [118, 59] width 60 height 13
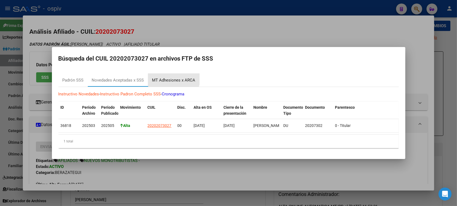
click at [171, 77] on div "MT Adhesiones x ARCA" at bounding box center [173, 80] width 43 height 6
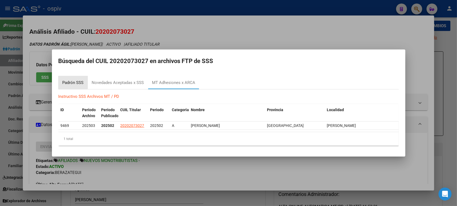
drag, startPoint x: 70, startPoint y: 81, endPoint x: 143, endPoint y: 55, distance: 77.1
click at [70, 81] on div "Padrón SSS" at bounding box center [73, 83] width 21 height 6
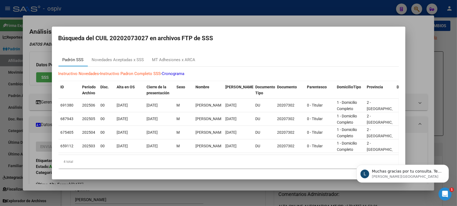
scroll to position [0, 0]
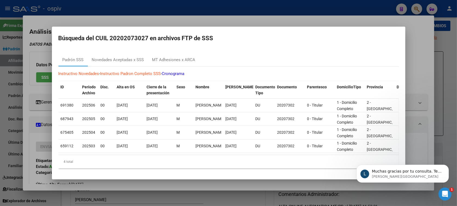
click at [0, 73] on div at bounding box center [228, 103] width 457 height 206
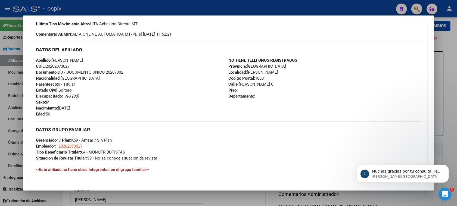
scroll to position [170, 0]
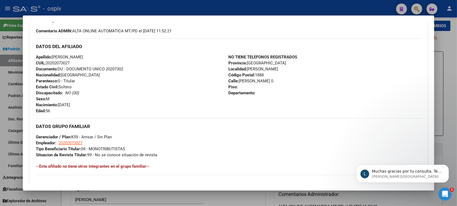
click at [451, 196] on div "Abrir Intercom Messenger" at bounding box center [445, 194] width 18 height 18
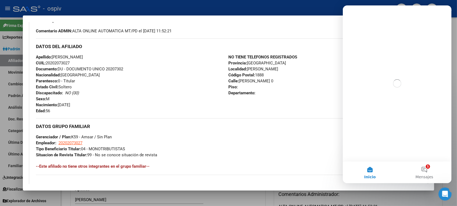
scroll to position [0, 0]
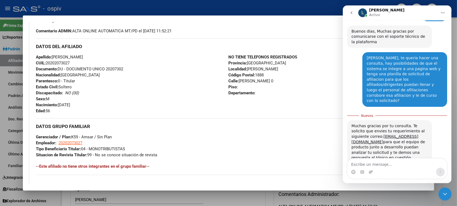
scroll to position [33, 0]
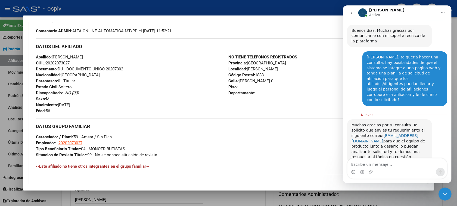
click at [387, 134] on link "[EMAIL_ADDRESS][DOMAIN_NAME]" at bounding box center [385, 139] width 67 height 10
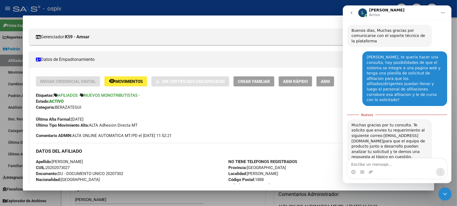
scroll to position [68, 0]
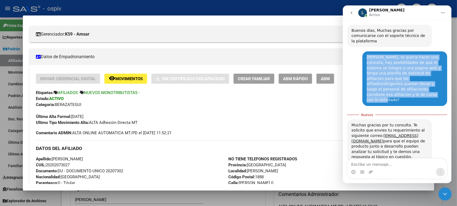
drag, startPoint x: 363, startPoint y: 57, endPoint x: 427, endPoint y: 92, distance: 73.1
click at [427, 92] on div "ludmila, te queria hacer una consulta, hay posibilidades de que el sistema se i…" at bounding box center [404, 78] width 85 height 54
copy div "[PERSON_NAME], te queria hacer una consulta, hay posibilidades de que el sistem…"
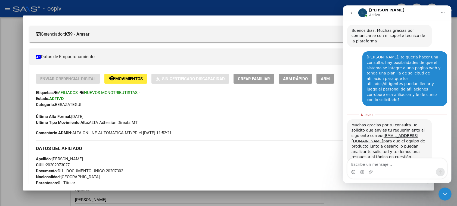
scroll to position [1, 0]
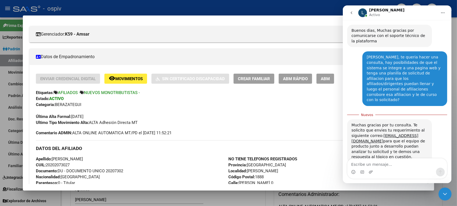
click at [445, 193] on icon "Cerrar Intercom Messenger" at bounding box center [445, 194] width 7 height 7
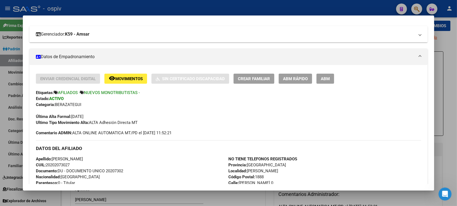
scroll to position [25, 0]
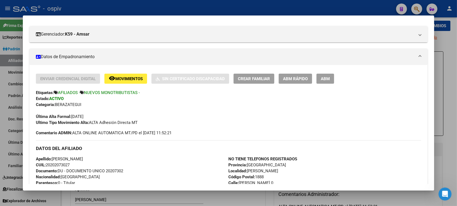
click at [170, 7] on div at bounding box center [228, 103] width 457 height 206
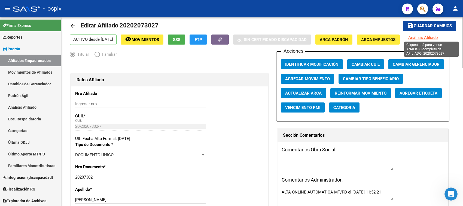
click at [437, 36] on span "Análisis Afiliado" at bounding box center [423, 37] width 30 height 5
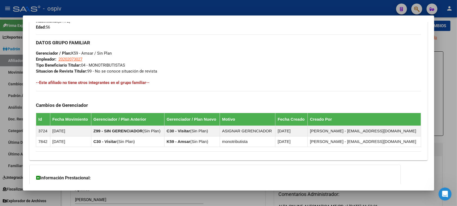
scroll to position [302, 0]
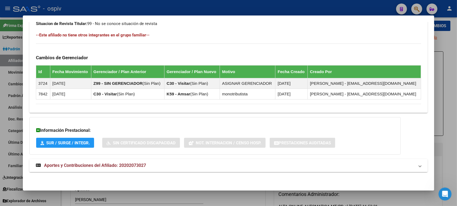
click at [131, 162] on mat-expansion-panel-header "Aportes y Contribuciones del Afiliado: 20202073027" at bounding box center [228, 165] width 399 height 13
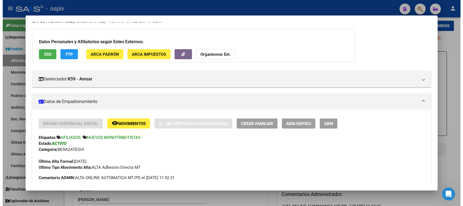
scroll to position [0, 0]
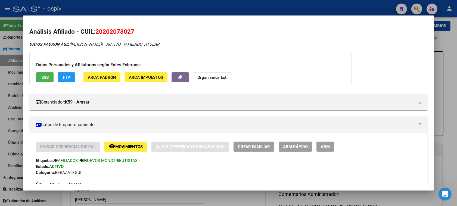
click at [322, 11] on div at bounding box center [228, 103] width 457 height 206
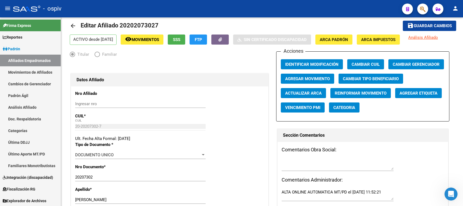
click at [451, 192] on icon "Abrir Intercom Messenger" at bounding box center [450, 194] width 9 height 9
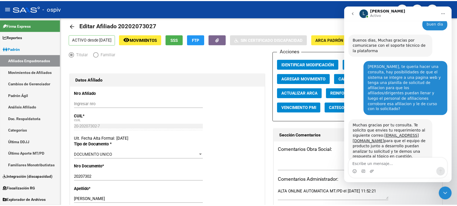
scroll to position [24, 0]
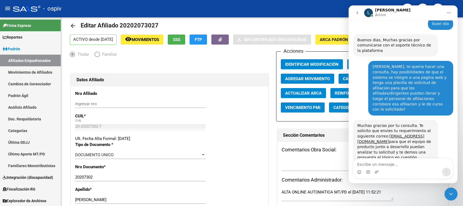
click at [451, 194] on icon "Cerrar Intercom Messenger" at bounding box center [451, 194] width 4 height 2
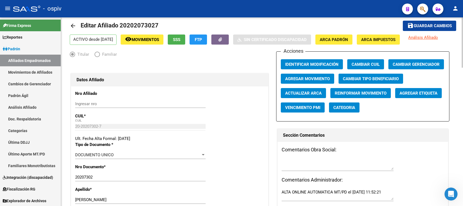
click at [74, 26] on mat-icon "arrow_back" at bounding box center [73, 26] width 7 height 7
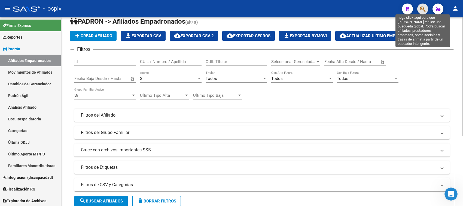
click at [422, 5] on span "button" at bounding box center [422, 9] width 5 height 11
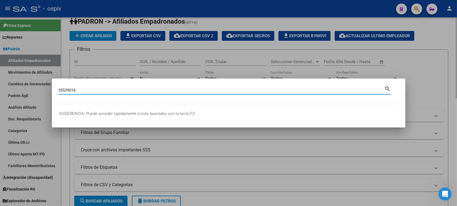
type input "35539016"
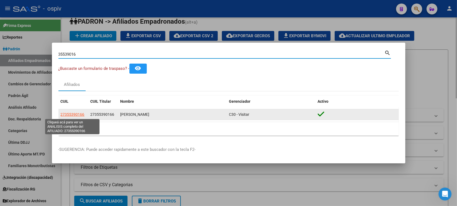
click at [66, 115] on span "27355390166" at bounding box center [73, 114] width 24 height 4
type textarea "27355390166"
